Goal: Contribute content

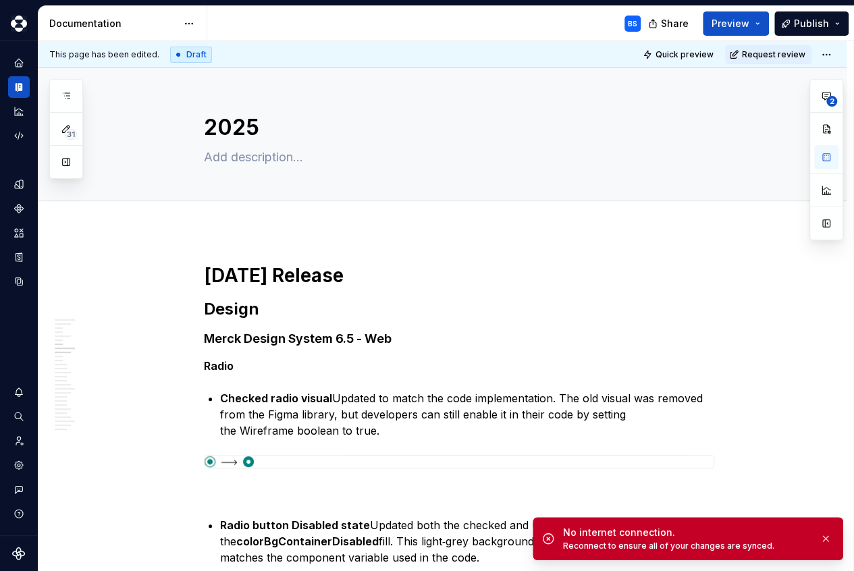
scroll to position [2052, 0]
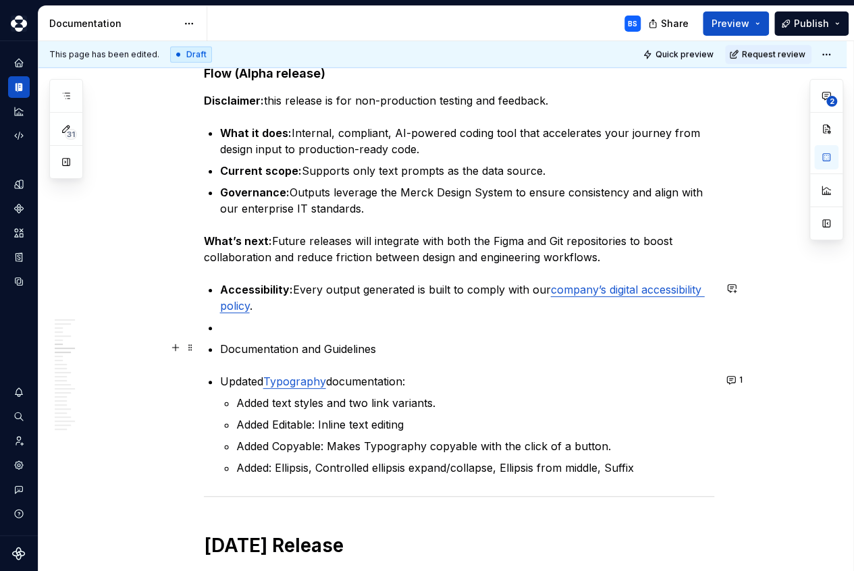
type textarea "*"
click at [224, 349] on p "Documentation and Guidelines" at bounding box center [467, 349] width 494 height 16
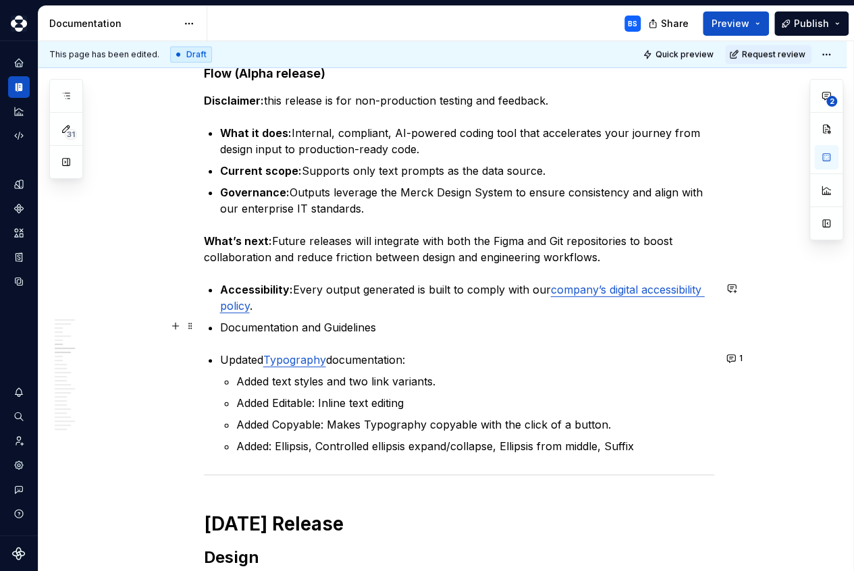
click at [401, 330] on p "Documentation and Guidelines" at bounding box center [467, 327] width 494 height 16
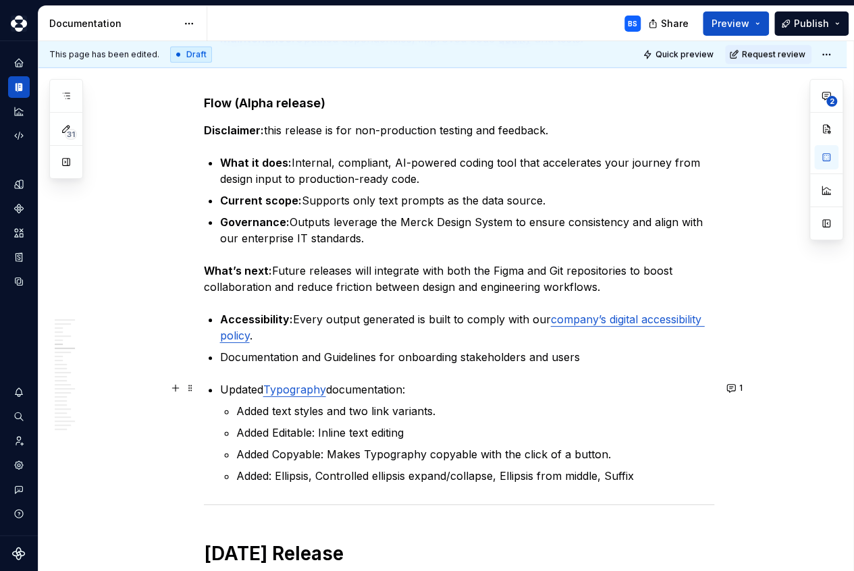
scroll to position [2022, 0]
click at [271, 271] on strong "What’s next:" at bounding box center [238, 272] width 68 height 14
click at [267, 271] on strong "What’s next:" at bounding box center [238, 272] width 68 height 14
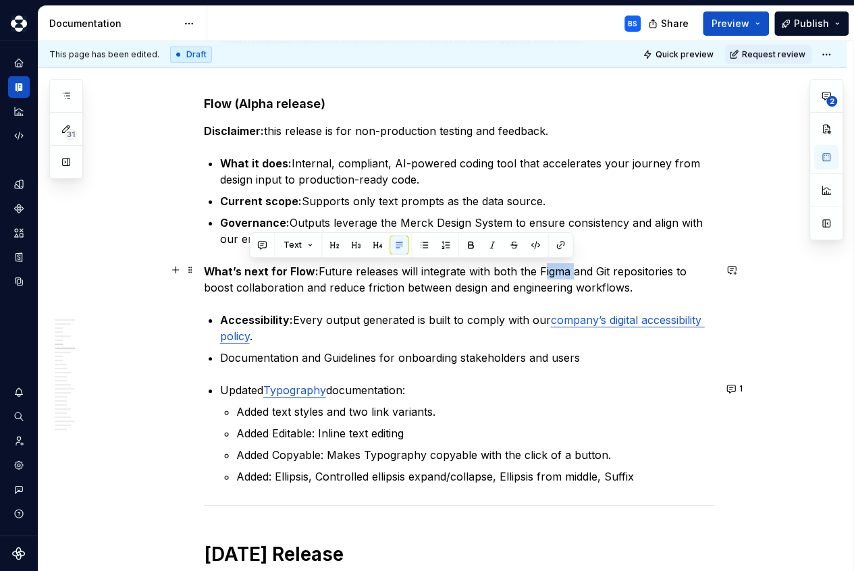
drag, startPoint x: 571, startPoint y: 269, endPoint x: 540, endPoint y: 270, distance: 31.8
click at [540, 270] on p "What’s next for Flow: Future releases will integrate with both the Figma and Gi…" at bounding box center [459, 279] width 511 height 32
click at [471, 239] on button "button" at bounding box center [470, 245] width 19 height 19
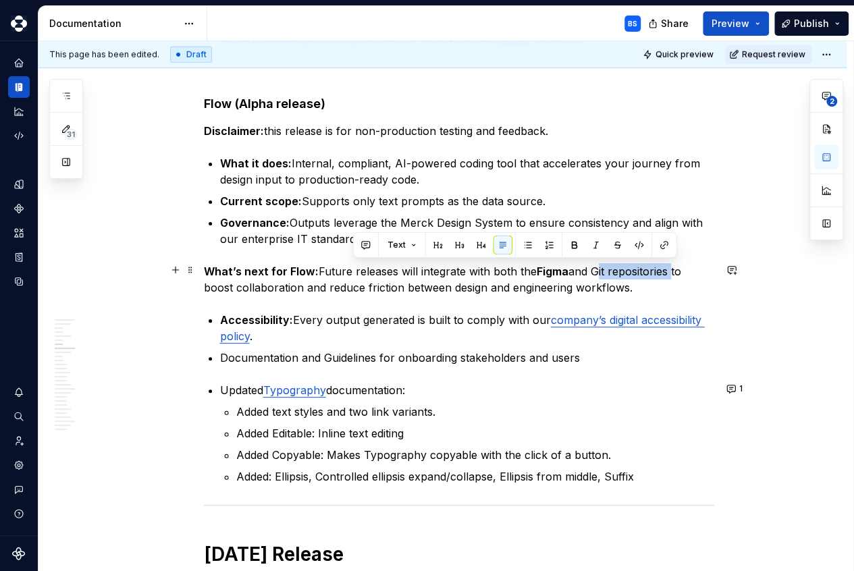
drag, startPoint x: 673, startPoint y: 271, endPoint x: 596, endPoint y: 272, distance: 77.0
click at [596, 272] on p "What’s next for Flow: Future releases will integrate with both the Figma and Gi…" at bounding box center [459, 279] width 511 height 32
click at [572, 247] on button "button" at bounding box center [574, 245] width 19 height 19
click at [236, 286] on p "What’s next for Flow: Future releases will integrate with both the Figma and Gi…" at bounding box center [459, 279] width 511 height 32
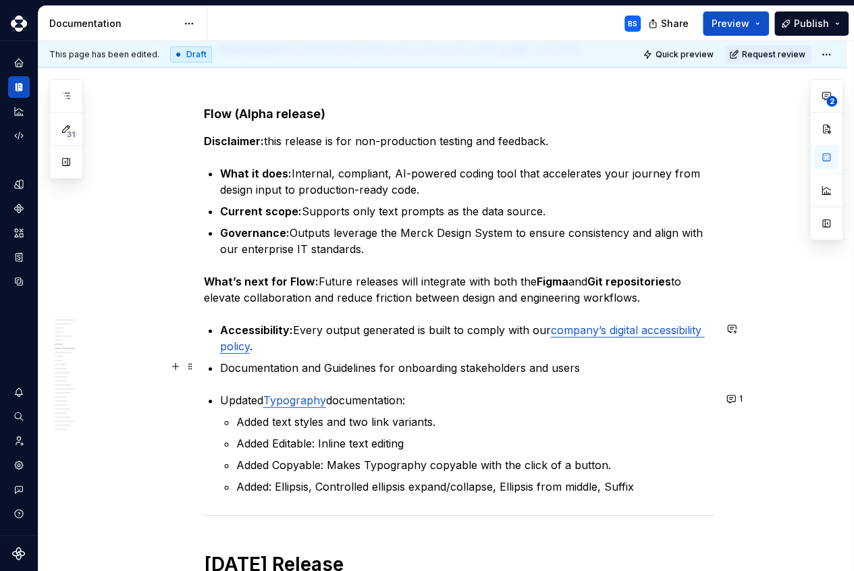
scroll to position [2008, 0]
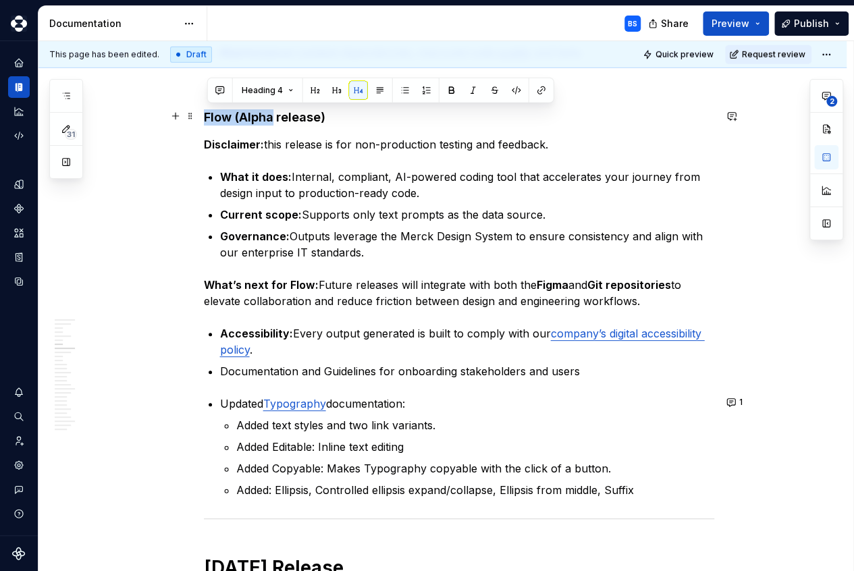
drag, startPoint x: 276, startPoint y: 118, endPoint x: 209, endPoint y: 118, distance: 67.6
click at [209, 118] on h4 "Flow (Alpha release)" at bounding box center [459, 117] width 511 height 16
copy h4 "Flow (Alpha"
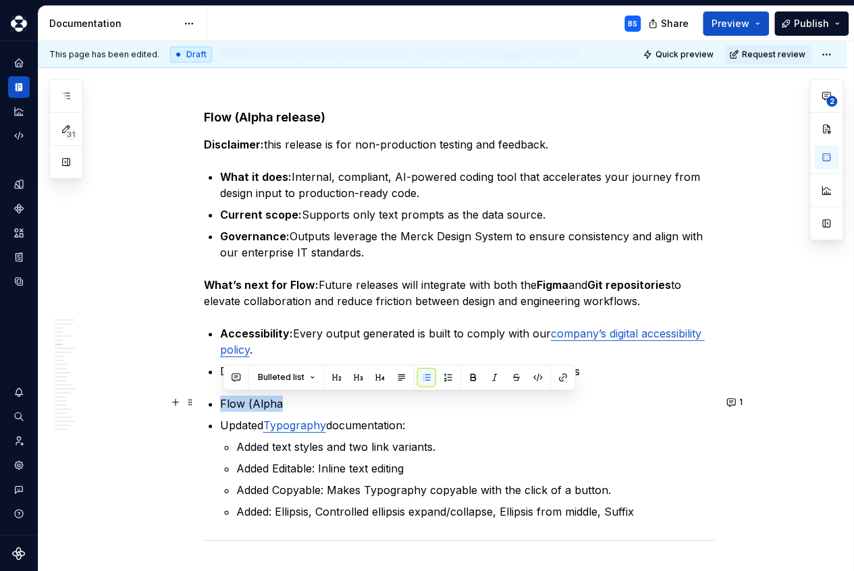
drag, startPoint x: 301, startPoint y: 403, endPoint x: 219, endPoint y: 405, distance: 81.7
click at [399, 378] on button "button" at bounding box center [401, 377] width 19 height 19
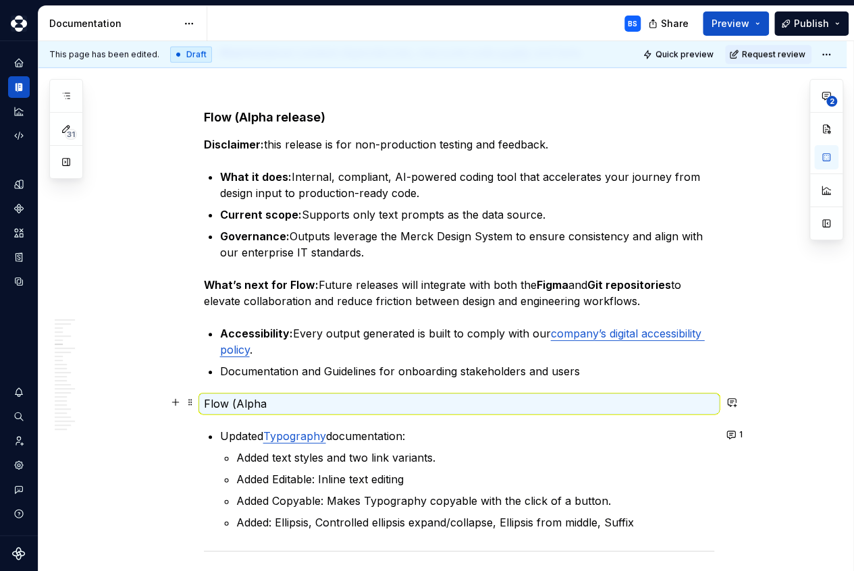
click at [471, 402] on p "Flow (Alpha" at bounding box center [459, 404] width 511 height 16
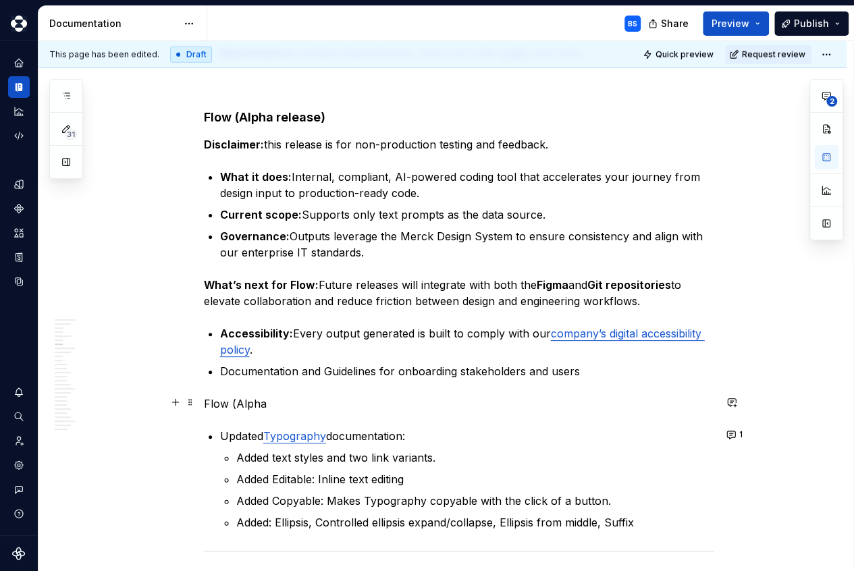
click at [286, 405] on p "Flow (Alpha" at bounding box center [459, 404] width 511 height 16
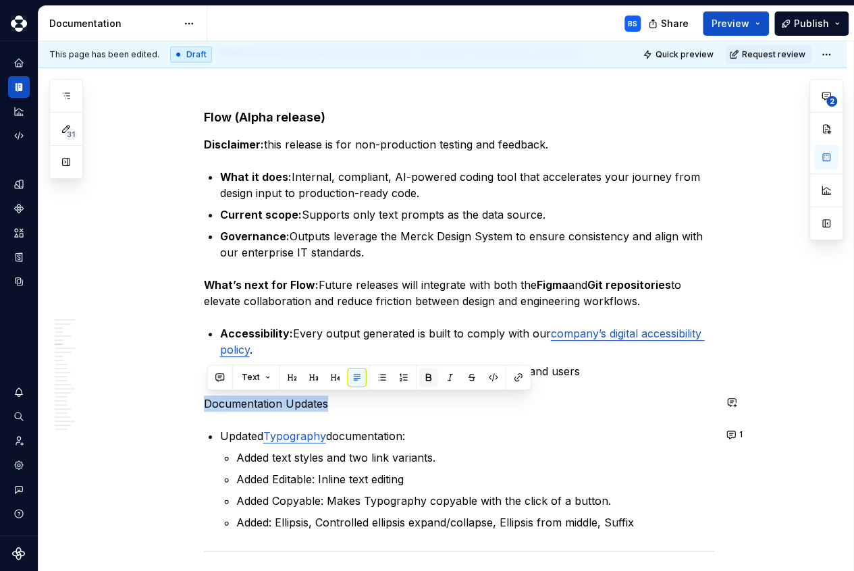
click at [429, 383] on button "button" at bounding box center [428, 377] width 19 height 19
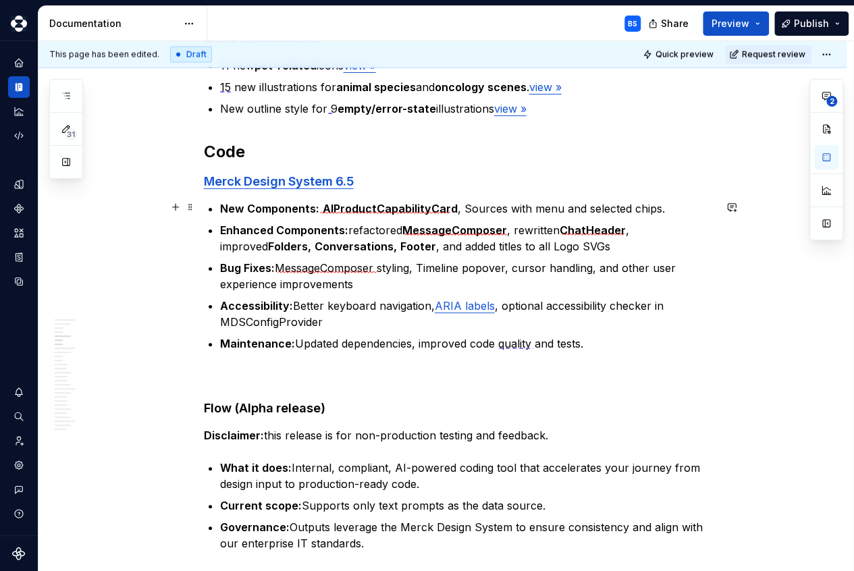
scroll to position [1711, 0]
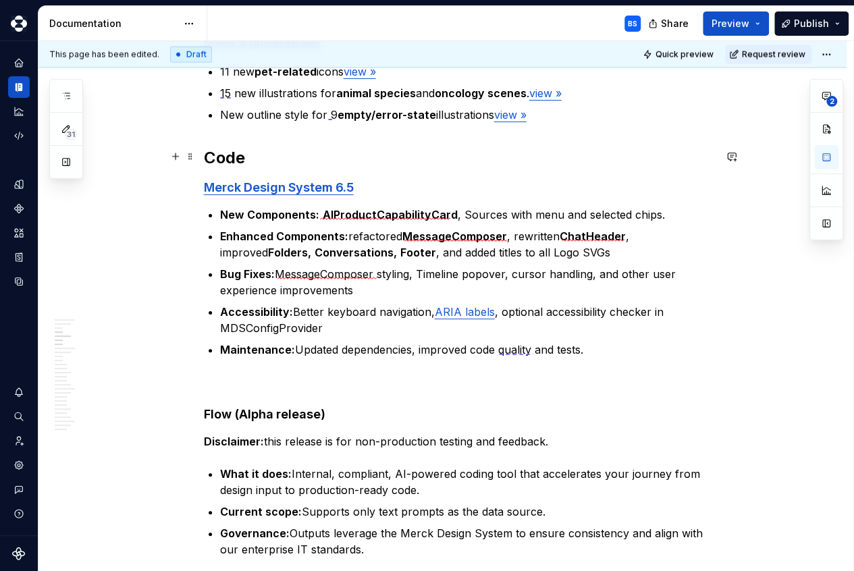
click at [262, 159] on h2 "Code" at bounding box center [459, 158] width 511 height 22
click at [230, 155] on h2 "Code" at bounding box center [459, 158] width 511 height 22
drag, startPoint x: 256, startPoint y: 155, endPoint x: 248, endPoint y: 159, distance: 8.8
click at [248, 159] on h2 "Code" at bounding box center [459, 158] width 511 height 22
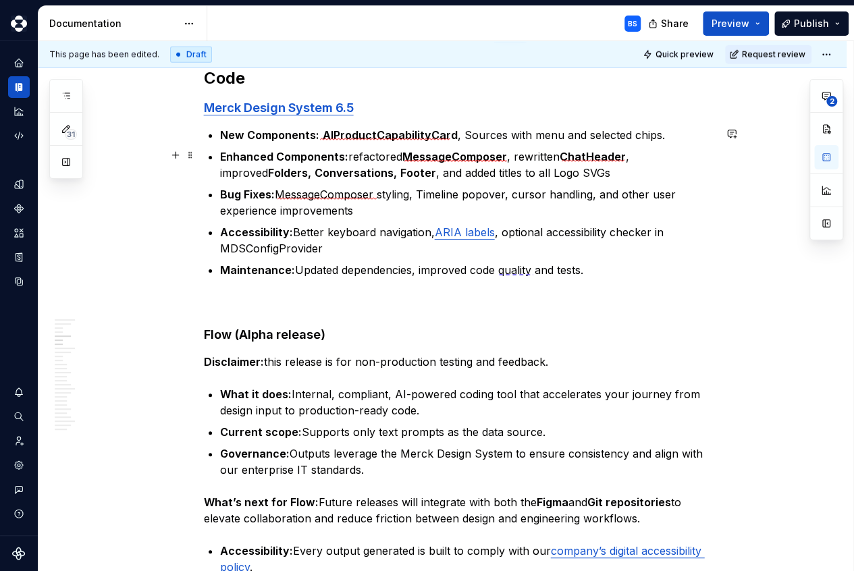
scroll to position [1795, 0]
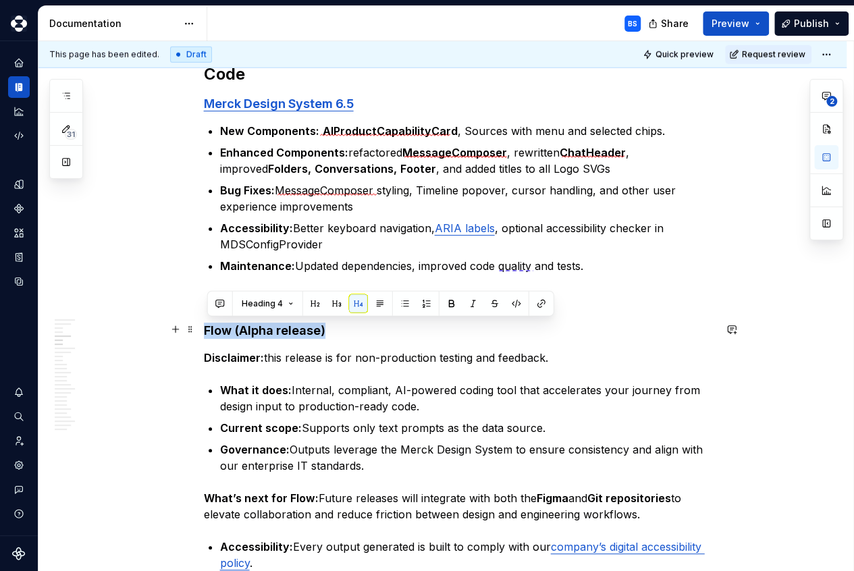
drag, startPoint x: 332, startPoint y: 328, endPoint x: 208, endPoint y: 328, distance: 123.6
click at [208, 328] on h4 "Flow (Alpha release)" at bounding box center [459, 331] width 511 height 16
click at [290, 303] on button "Heading 4" at bounding box center [268, 304] width 64 height 19
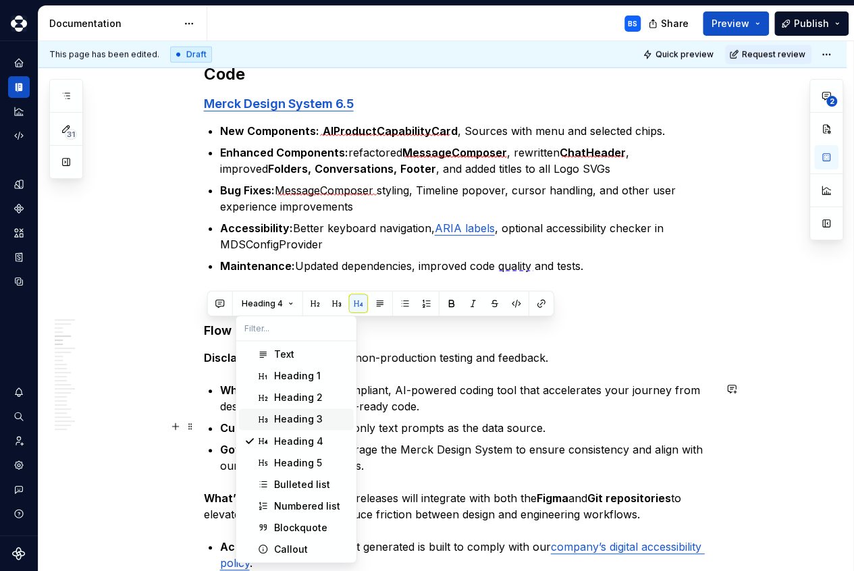
click at [311, 413] on div "Heading 3" at bounding box center [298, 420] width 49 height 14
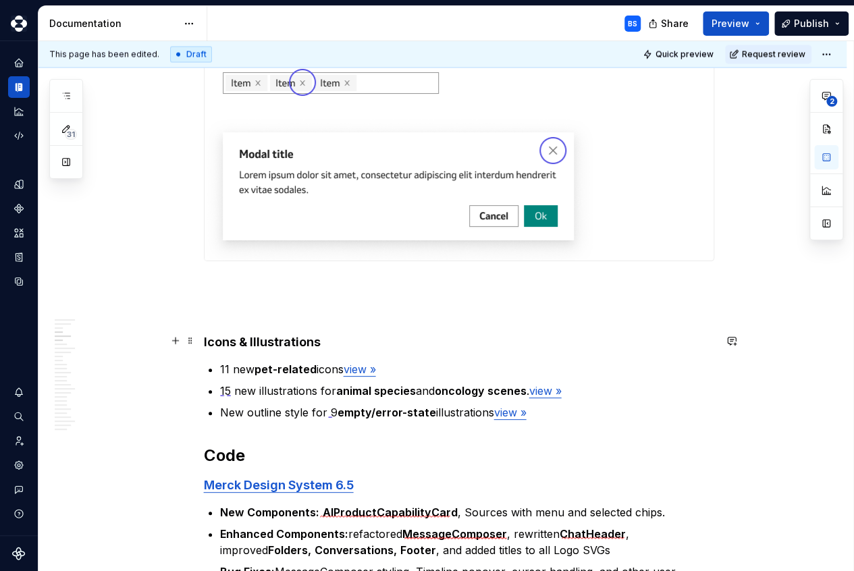
scroll to position [1443, 0]
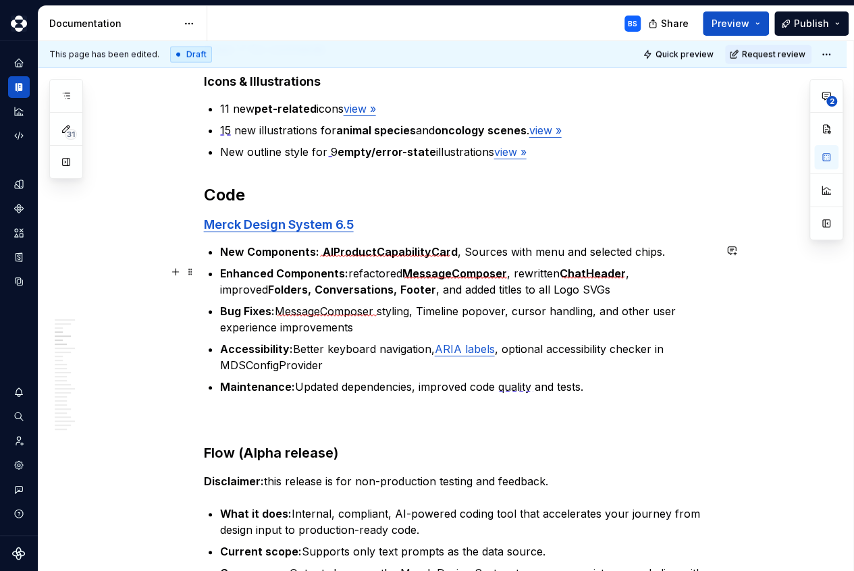
scroll to position [1656, 0]
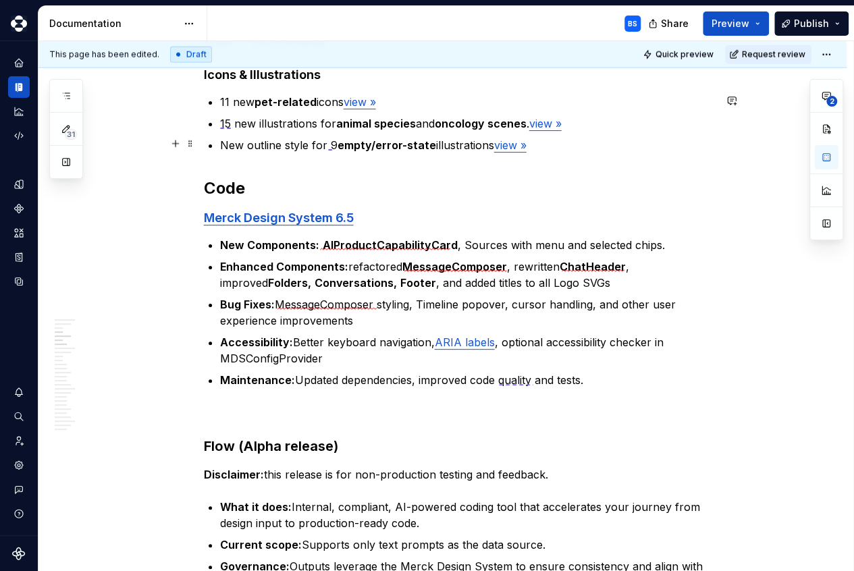
click at [599, 147] on p "New outline style for 9 empty/error-state illustrations view »" at bounding box center [467, 145] width 494 height 16
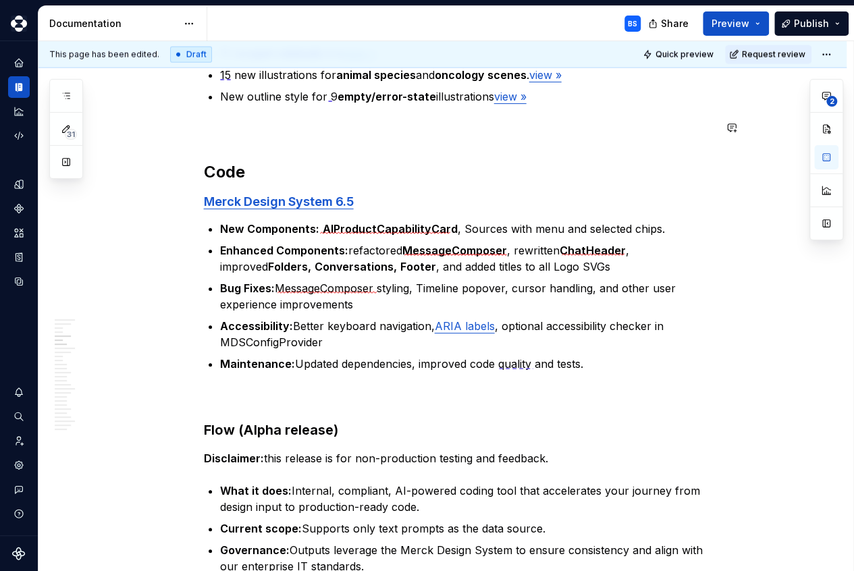
scroll to position [1716, 0]
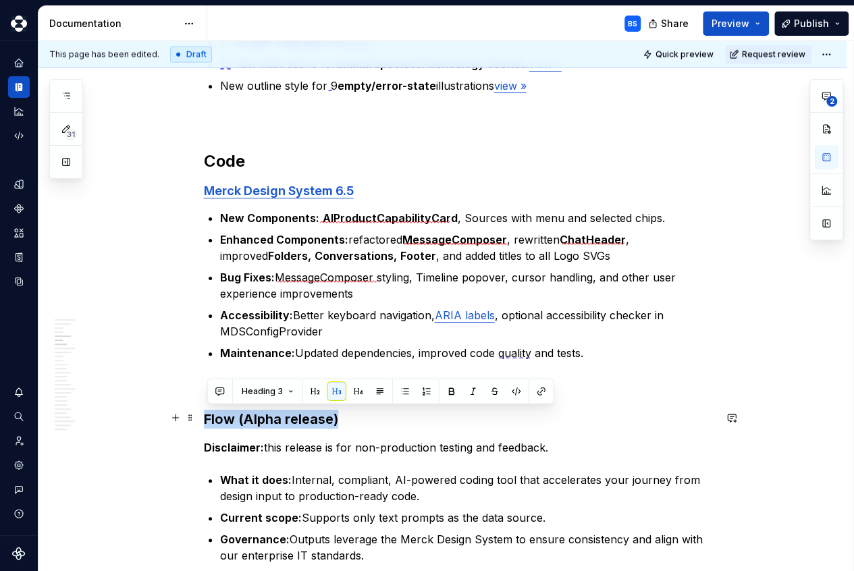
drag, startPoint x: 354, startPoint y: 420, endPoint x: 209, endPoint y: 424, distance: 145.3
click at [208, 424] on h3 "Flow (Alpha release)" at bounding box center [459, 419] width 511 height 19
click at [288, 390] on button "Heading 3" at bounding box center [268, 391] width 64 height 19
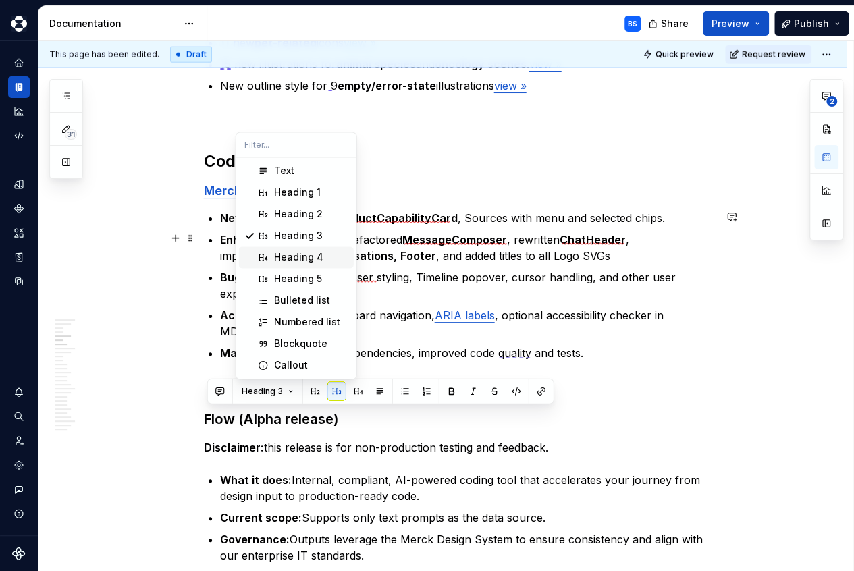
click at [302, 259] on div "Heading 4" at bounding box center [298, 258] width 49 height 14
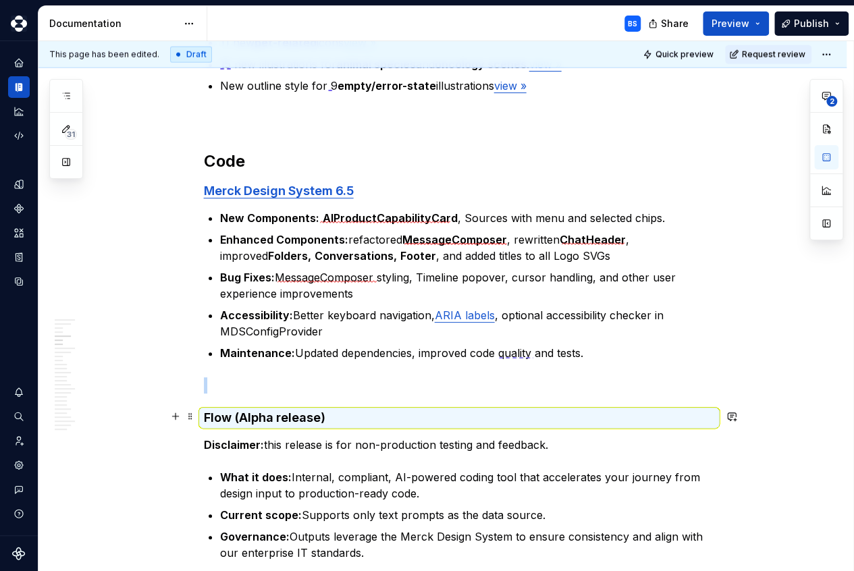
click at [560, 411] on h4 "Flow (Alpha release)" at bounding box center [459, 418] width 511 height 16
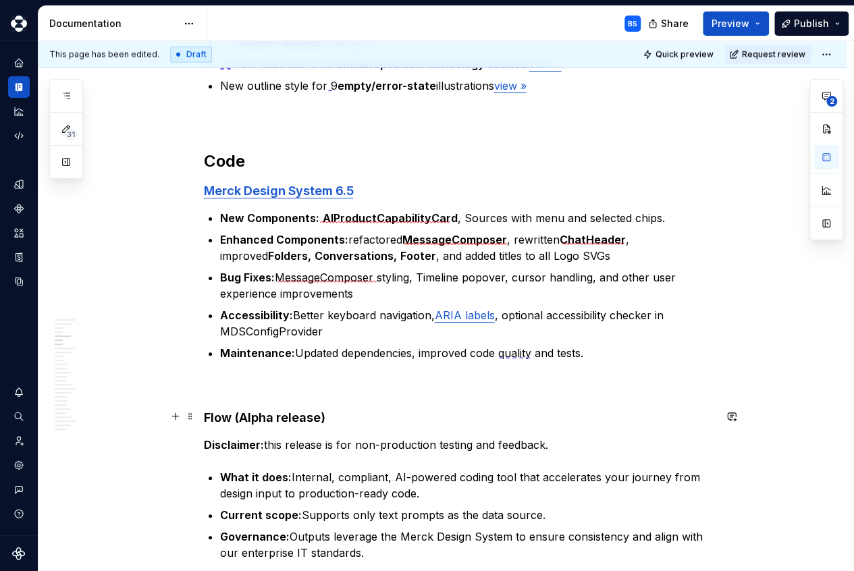
click at [342, 413] on h4 "Flow (Alpha release)" at bounding box center [459, 418] width 511 height 16
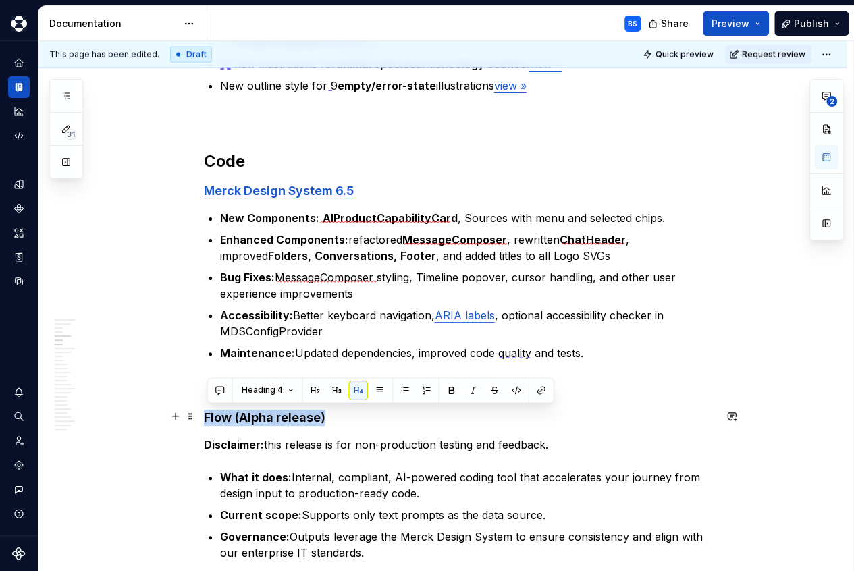
drag, startPoint x: 336, startPoint y: 417, endPoint x: 206, endPoint y: 419, distance: 129.7
click at [288, 390] on button "Heading 4" at bounding box center [268, 390] width 64 height 19
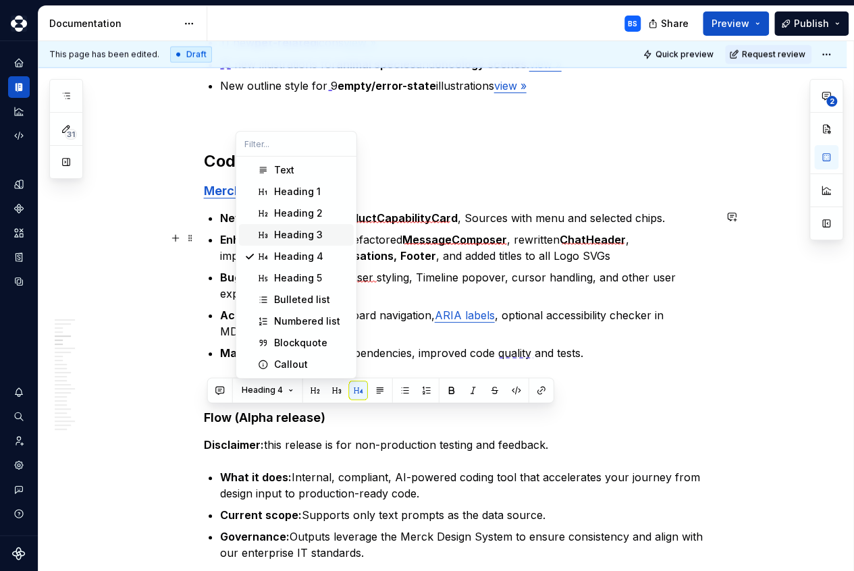
click at [294, 236] on div "Heading 3" at bounding box center [298, 235] width 49 height 14
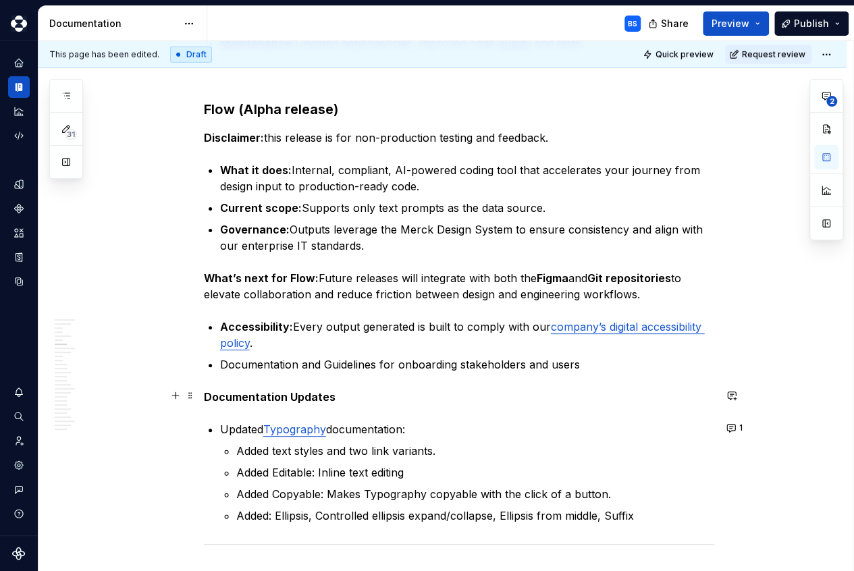
scroll to position [2028, 0]
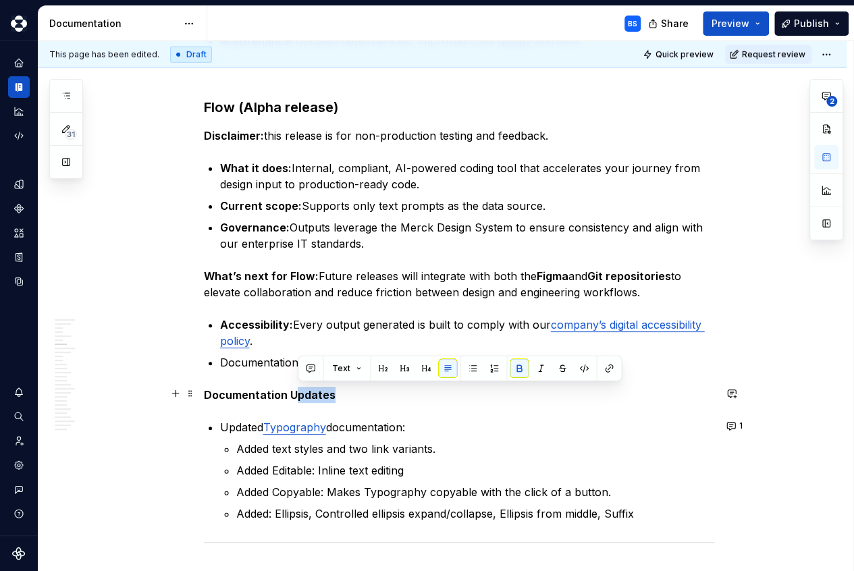
drag, startPoint x: 343, startPoint y: 395, endPoint x: 300, endPoint y: 395, distance: 43.2
click at [300, 395] on p "Documentation Updates" at bounding box center [459, 395] width 511 height 16
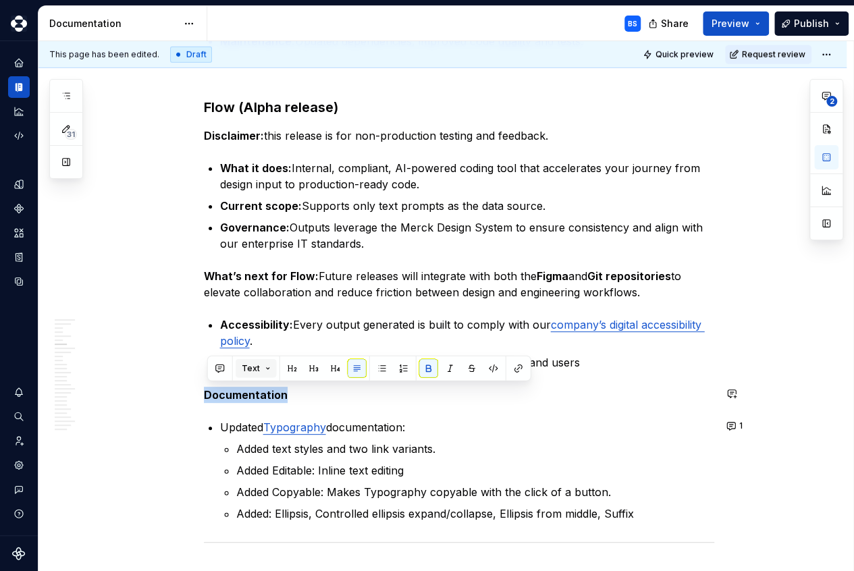
click at [263, 369] on button "Text" at bounding box center [256, 368] width 41 height 19
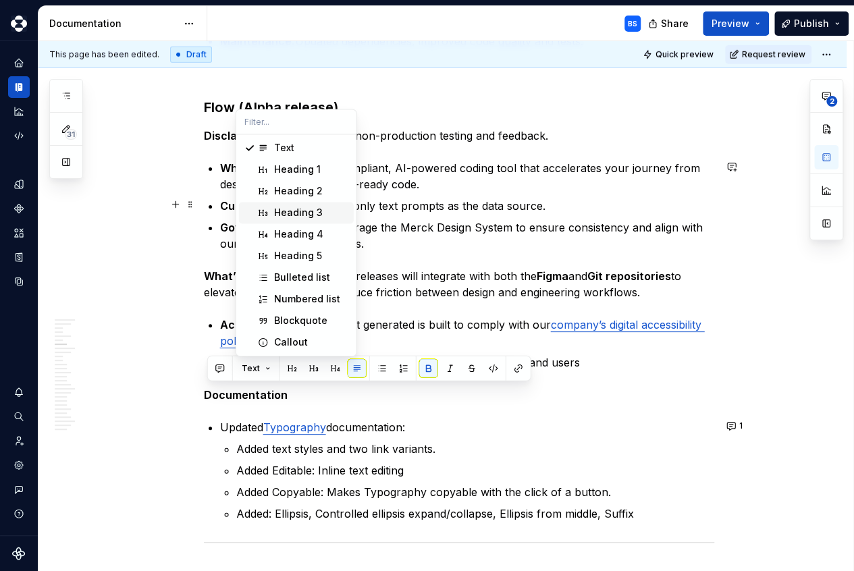
click at [283, 212] on div "Heading 3" at bounding box center [298, 213] width 49 height 14
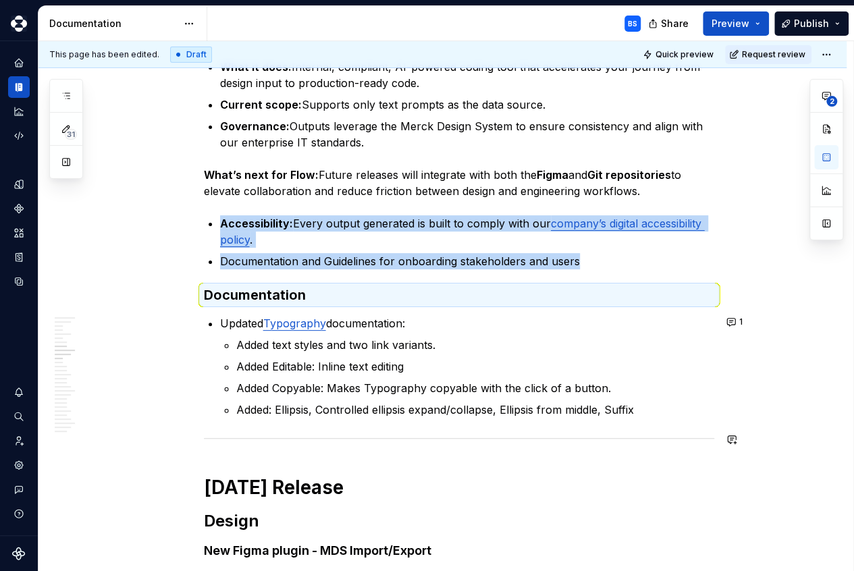
scroll to position [2132, 0]
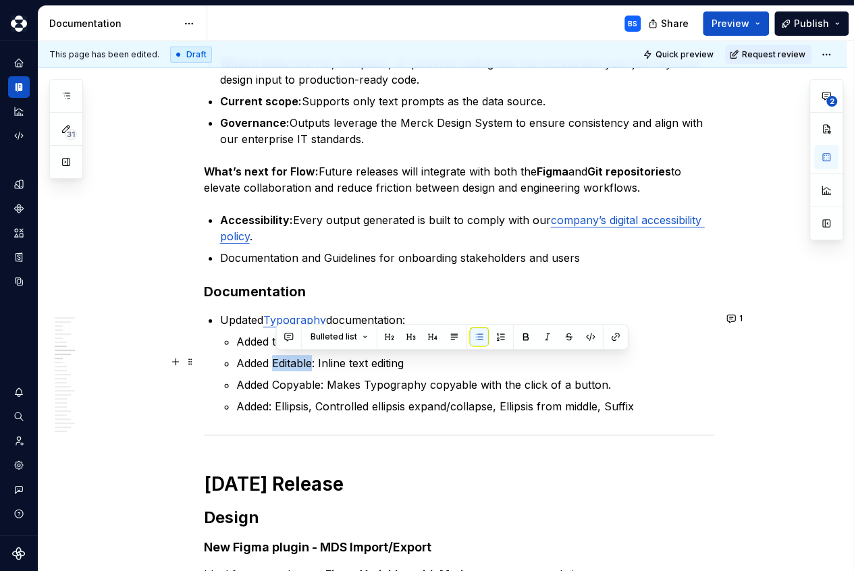
drag, startPoint x: 318, startPoint y: 362, endPoint x: 277, endPoint y: 365, distance: 41.3
click at [277, 365] on p "Added Editable: Inline text editing" at bounding box center [475, 363] width 478 height 16
click at [523, 336] on button "button" at bounding box center [526, 337] width 19 height 19
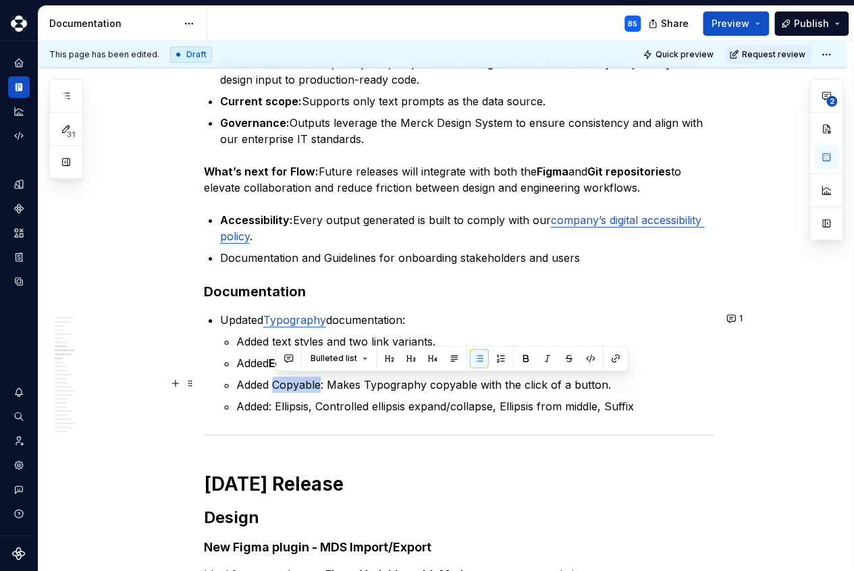
drag, startPoint x: 325, startPoint y: 384, endPoint x: 278, endPoint y: 385, distance: 47.3
click at [278, 385] on p "Added Copyable: Makes Typography copyable with the click of a button." at bounding box center [475, 385] width 478 height 16
click at [525, 359] on button "button" at bounding box center [526, 358] width 19 height 19
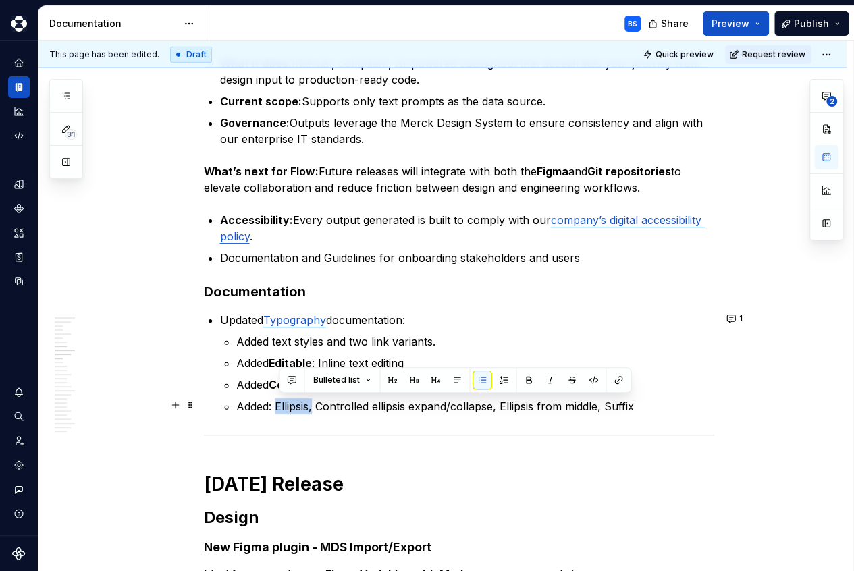
drag, startPoint x: 315, startPoint y: 407, endPoint x: 280, endPoint y: 405, distance: 35.2
click at [280, 405] on p "Added: Ellipsis, Controlled ellipsis expand/collapse, Ellipsis from middle, Suf…" at bounding box center [475, 407] width 478 height 16
click at [528, 377] on button "button" at bounding box center [528, 380] width 19 height 19
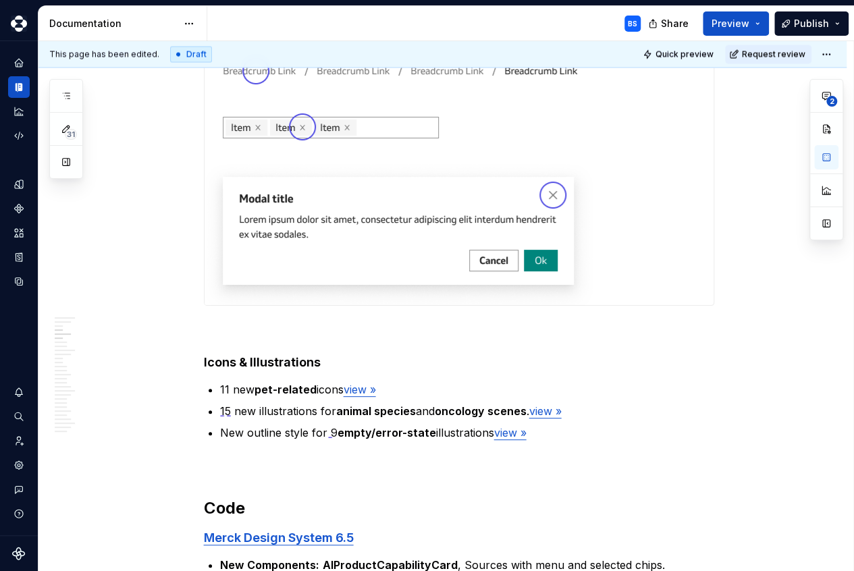
scroll to position [1350, 0]
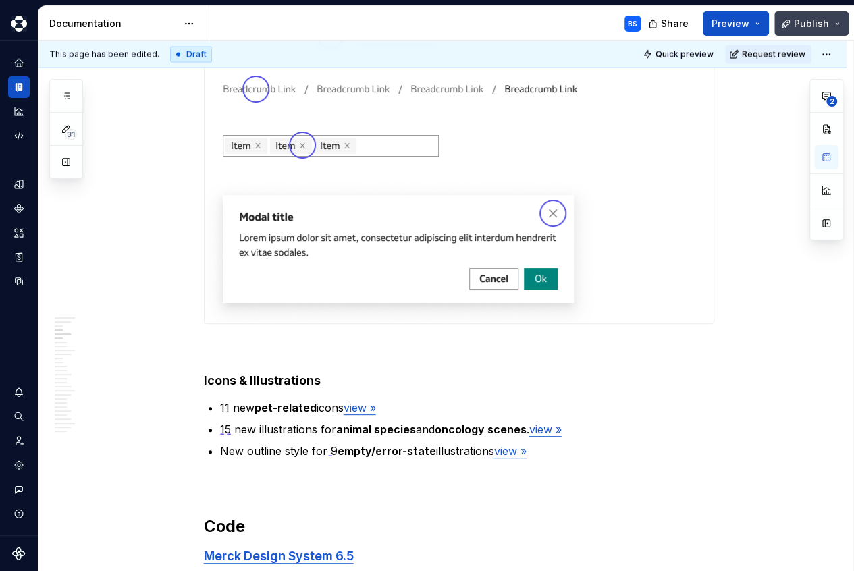
click at [806, 25] on span "Publish" at bounding box center [811, 24] width 35 height 14
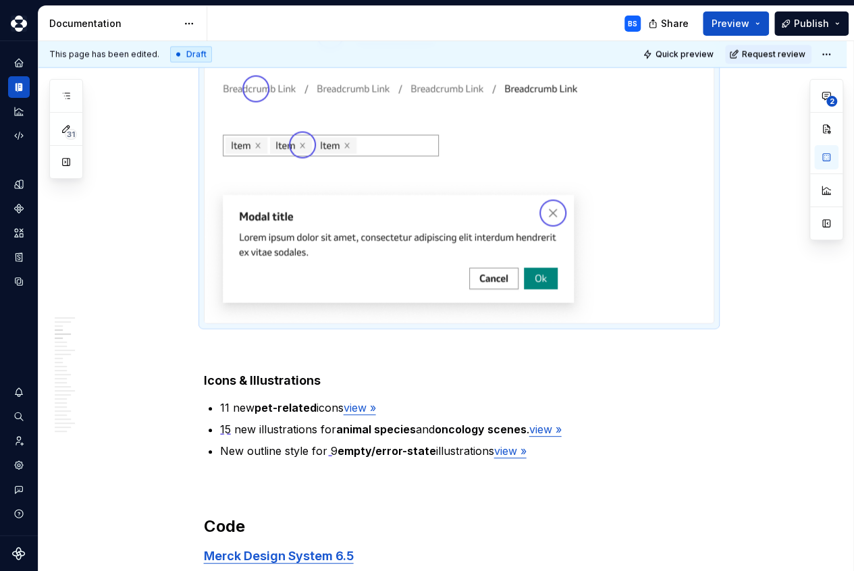
click at [694, 265] on div at bounding box center [459, 156] width 509 height 335
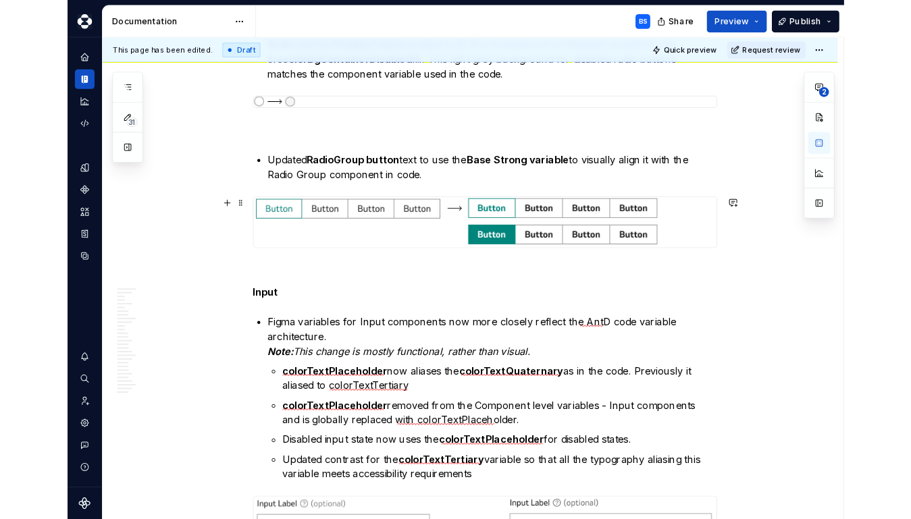
scroll to position [0, 0]
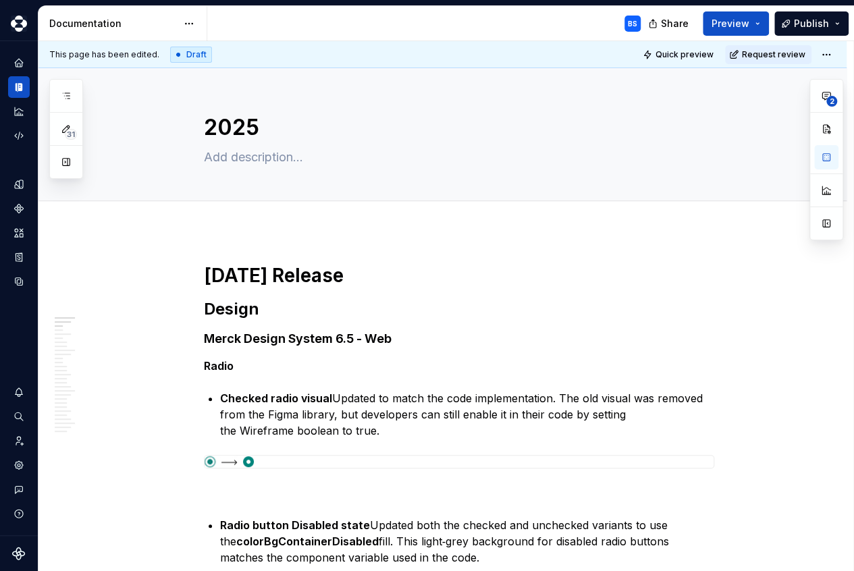
click at [178, 55] on div "Draft" at bounding box center [191, 55] width 42 height 16
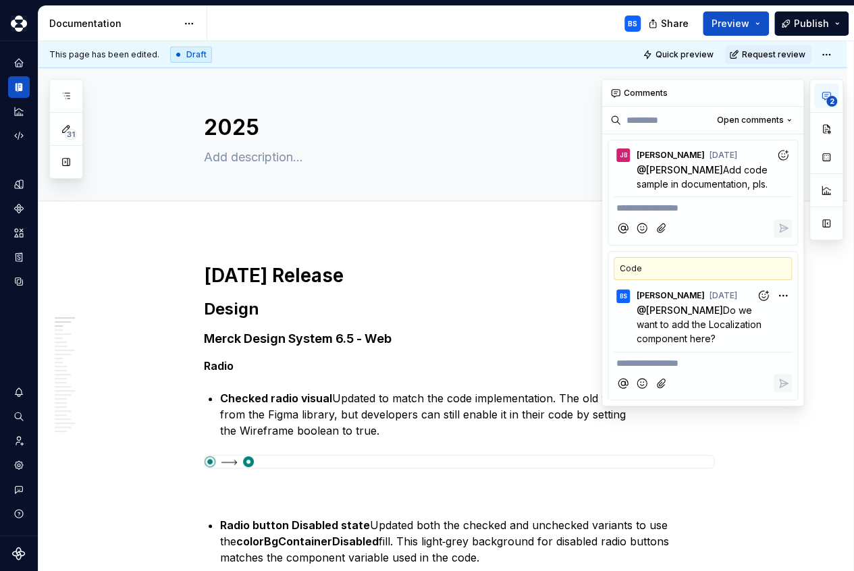
click at [832, 93] on button "2" at bounding box center [827, 96] width 24 height 24
click at [827, 58] on html "Merck Design System BS Design system data Documentation BS Share Preview Publis…" at bounding box center [427, 285] width 854 height 571
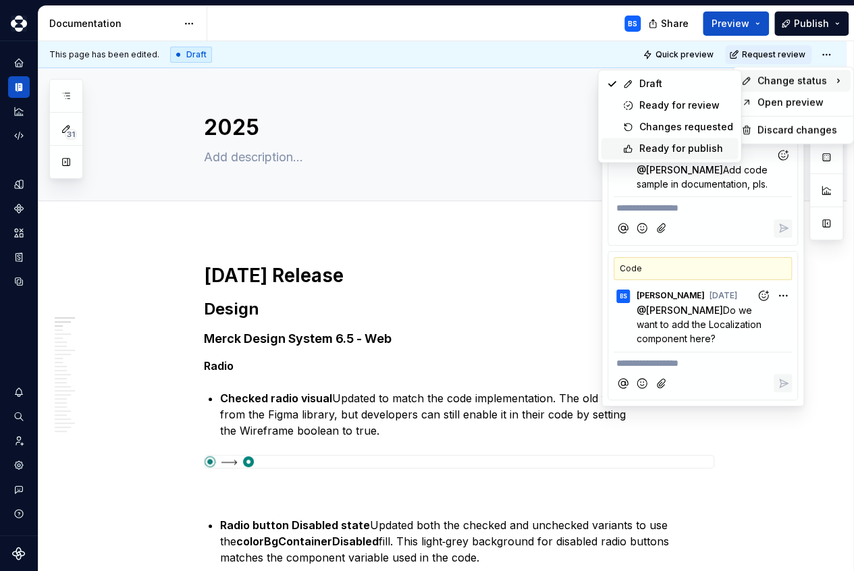
click at [702, 147] on div "Ready for publish" at bounding box center [686, 149] width 94 height 14
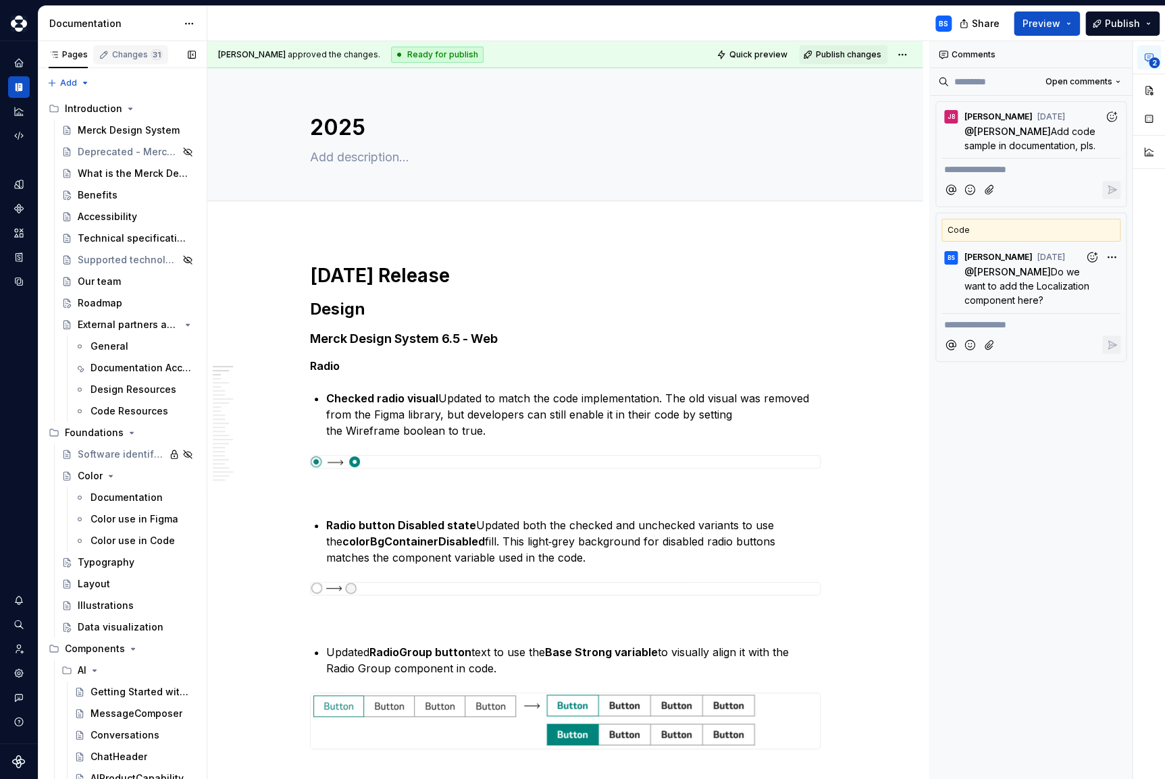
click at [126, 55] on div "Changes 31" at bounding box center [137, 54] width 51 height 11
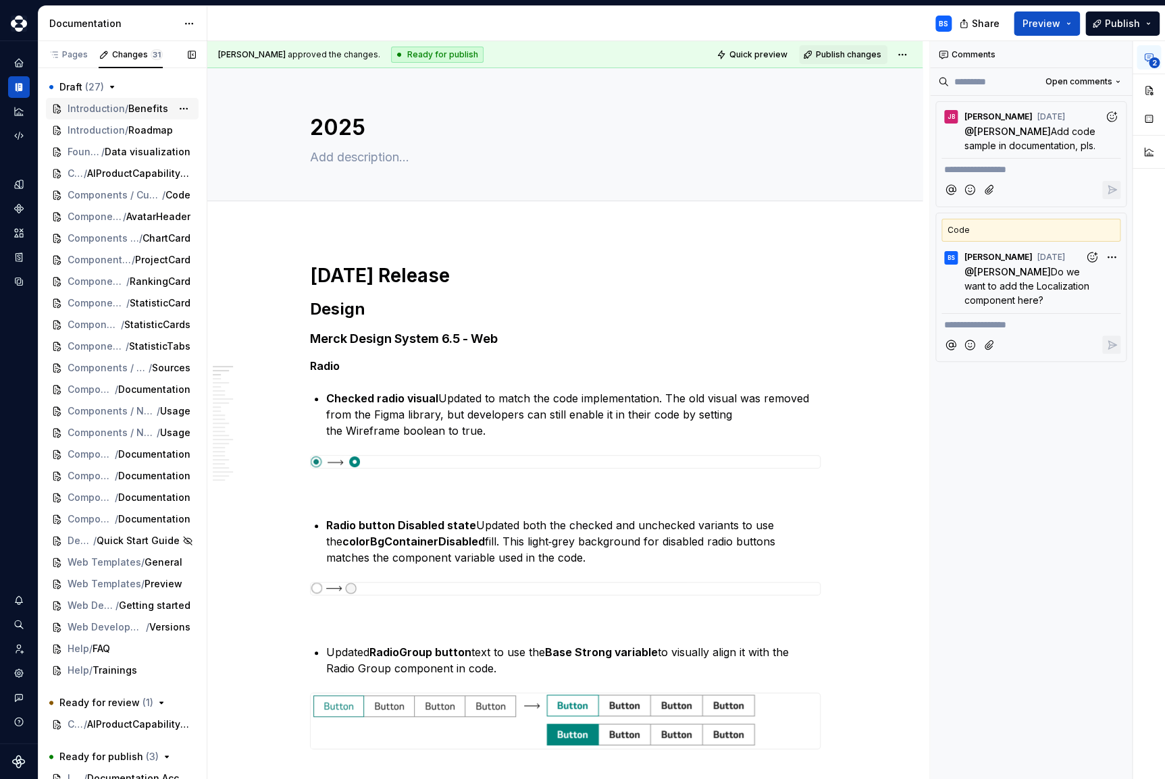
click at [151, 112] on span "Benefits" at bounding box center [148, 109] width 40 height 14
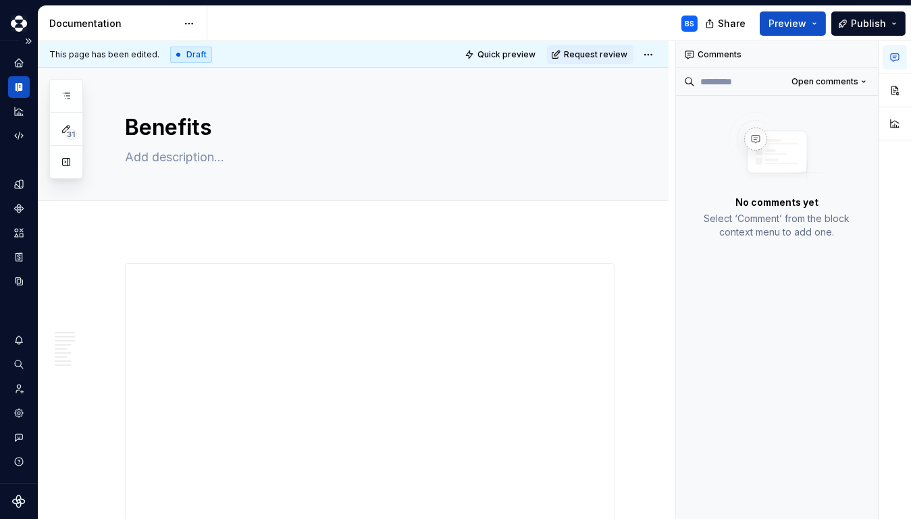
type textarea "*"
